Goal: Task Accomplishment & Management: Manage account settings

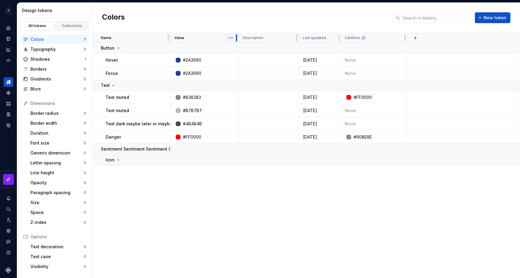
drag, startPoint x: 234, startPoint y: 37, endPoint x: 236, endPoint y: 40, distance: 3.7
click at [236, 40] on div at bounding box center [236, 37] width 1 height 7
click at [229, 38] on html "C My Design System S Design system data Design tokens All tokens Collections Co…" at bounding box center [260, 139] width 520 height 278
click at [231, 40] on html "C My Design System S Design system data Design tokens All tokens Collections Co…" at bounding box center [260, 139] width 520 height 278
click at [291, 39] on html "C My Design System S Design system data Design tokens All tokens Collections Co…" at bounding box center [260, 139] width 520 height 278
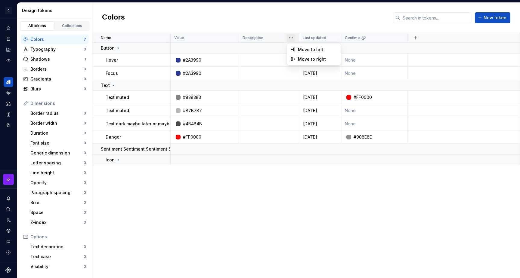
click at [291, 38] on html "C My Design System S Design system data Design tokens All tokens Collections Co…" at bounding box center [260, 139] width 520 height 278
click at [235, 189] on div "Name Value Description Last updated Centime Button Hover #2A3990 [DATE] None Fo…" at bounding box center [305, 155] width 427 height 245
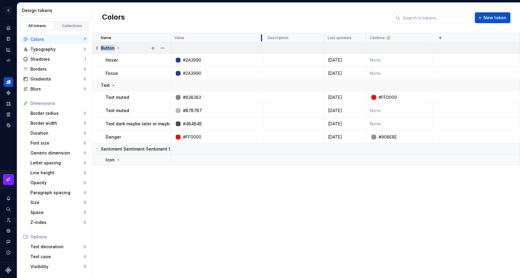
drag, startPoint x: 237, startPoint y: 39, endPoint x: 262, endPoint y: 43, distance: 25.3
click at [262, 43] on table "Name Value Description Last updated Centime Button Hover #2A3990 [DATE] None Fo…" at bounding box center [305, 99] width 427 height 132
click at [219, 196] on div "Name Value Description Last updated Centime Button Hover #2A3990 [DATE] None Fo…" at bounding box center [305, 155] width 427 height 245
click at [137, 149] on p "Sentiment Sentiment Sentiment Sentiment SentimentSentimentSentimentSentimentSen…" at bounding box center [210, 149] width 218 height 6
click at [136, 149] on p "Sentiment Sentiment Sentiment Sentiment SentimentSentimentSentimentSentimentSen…" at bounding box center [210, 149] width 218 height 6
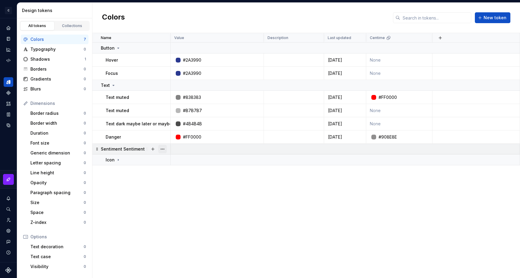
click at [162, 148] on button "button" at bounding box center [162, 149] width 8 height 8
click at [182, 159] on div "Rename" at bounding box center [188, 161] width 39 height 6
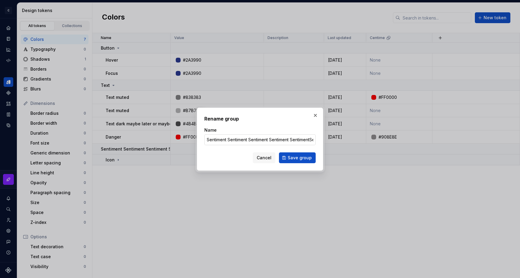
click at [237, 141] on input "Sentiment Sentiment Sentiment Sentiment SentimentSentimentSentimentSentimentSen…" at bounding box center [259, 139] width 111 height 11
type input "Main Group"
click at [299, 156] on span "Save group" at bounding box center [300, 158] width 24 height 6
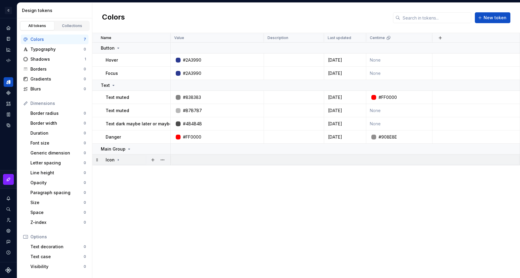
click at [118, 160] on icon at bounding box center [118, 160] width 1 height 2
